Goal: Task Accomplishment & Management: Use online tool/utility

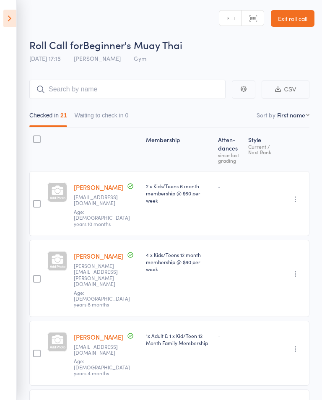
click at [11, 19] on icon at bounding box center [9, 19] width 13 height 18
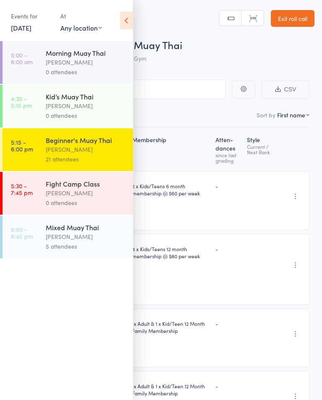
click at [70, 232] on div "Mixed Muay Thai" at bounding box center [86, 227] width 80 height 9
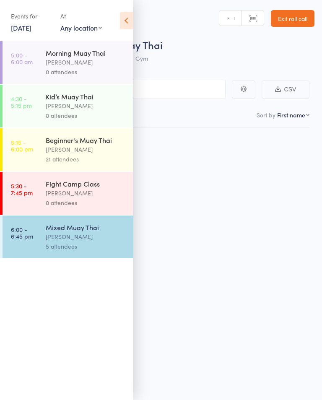
click at [76, 232] on div "Mixed Muay Thai" at bounding box center [86, 227] width 80 height 9
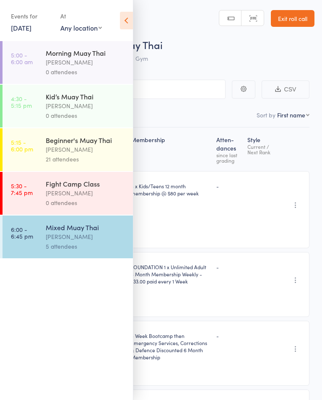
click at [169, 110] on nav "Checked in 5 Waiting to check in 0" at bounding box center [161, 117] width 305 height 19
click at [159, 89] on input "search" at bounding box center [119, 89] width 213 height 19
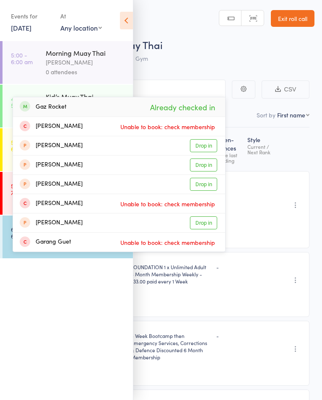
click at [122, 25] on icon at bounding box center [126, 21] width 13 height 18
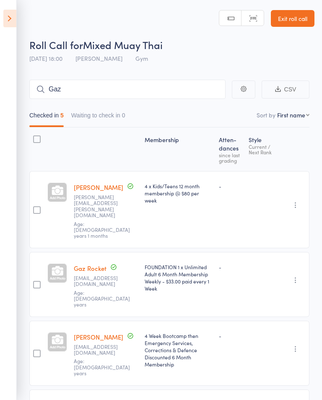
click at [202, 281] on div "FOUNDATION 1 x Unlimited Adult 6 Month Membership Weekly - $33.00 paid every 1 …" at bounding box center [178, 284] width 74 height 65
click at [102, 88] on input "Gaz" at bounding box center [127, 89] width 196 height 19
click at [9, 21] on icon at bounding box center [9, 19] width 13 height 18
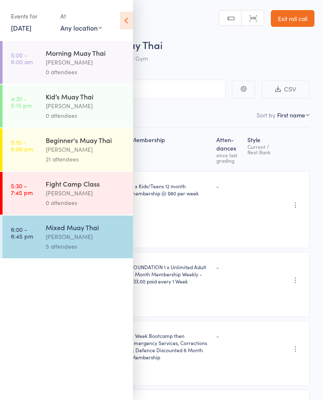
click at [120, 26] on icon at bounding box center [126, 21] width 13 height 18
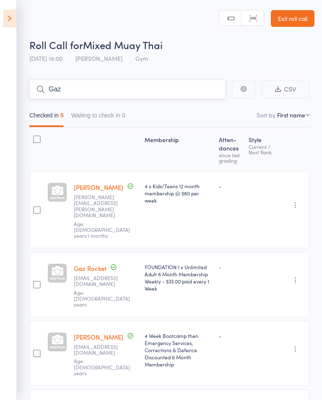
click at [74, 86] on input "Gaz" at bounding box center [127, 89] width 196 height 19
type input "G"
type input "L"
type input "C"
